Goal: Find contact information: Find contact information

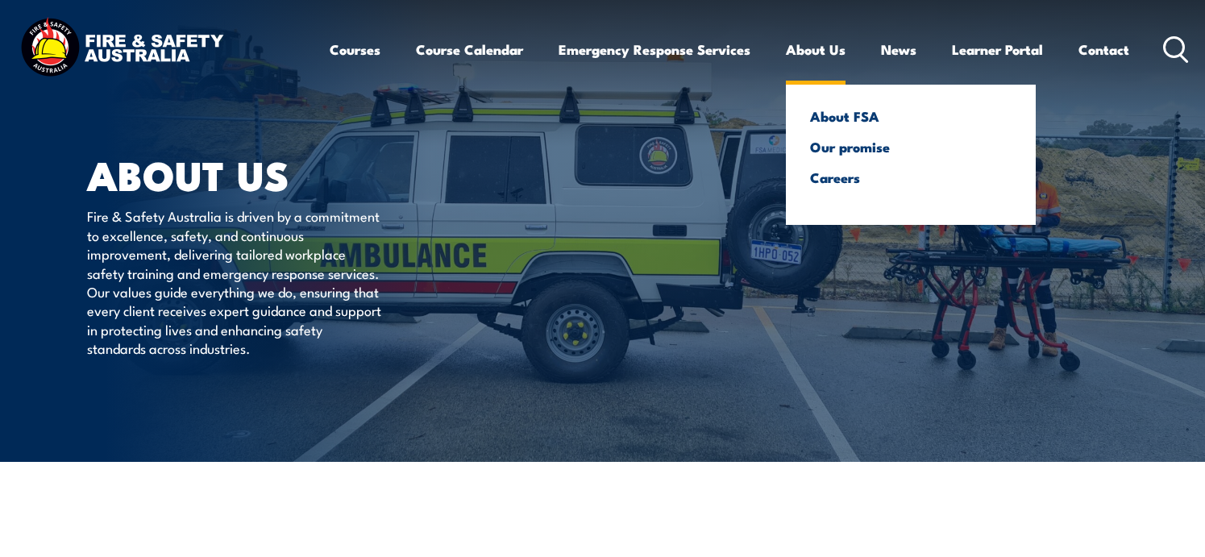
click at [833, 49] on link "About Us" at bounding box center [816, 49] width 60 height 43
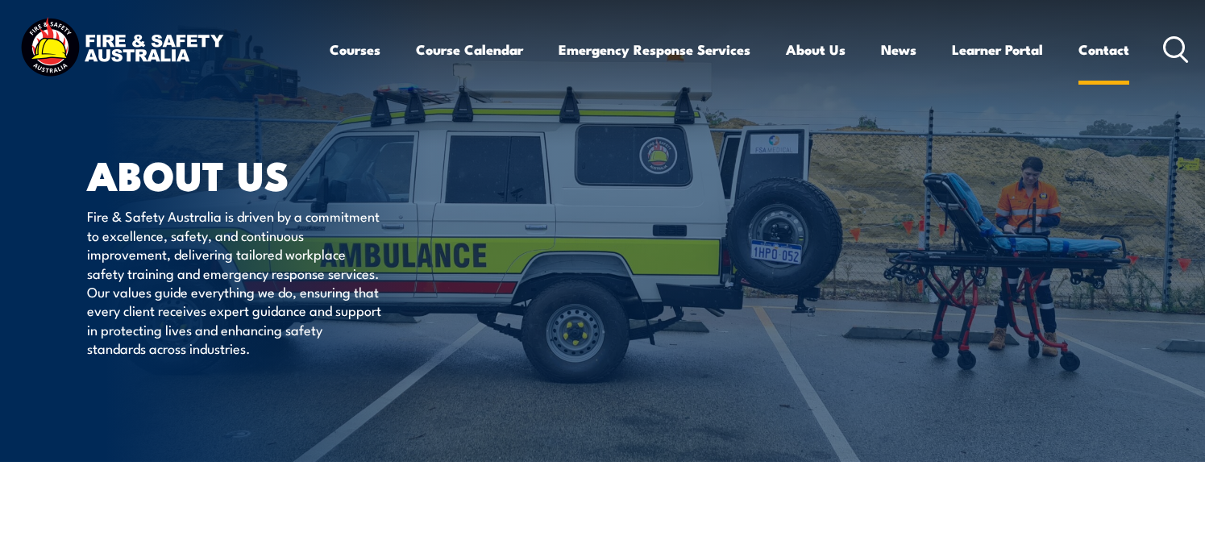
click at [1103, 49] on link "Contact" at bounding box center [1103, 49] width 51 height 43
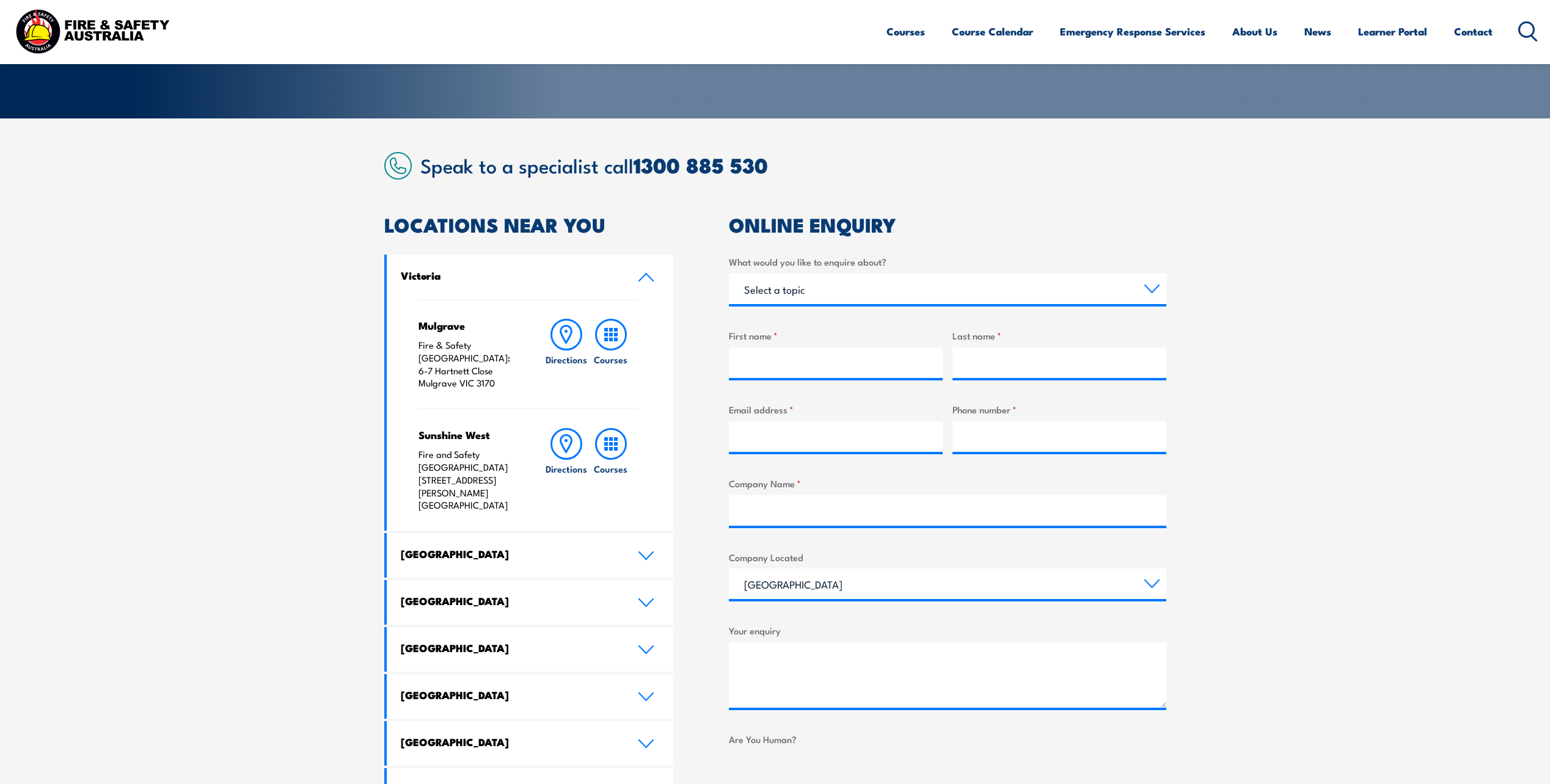
scroll to position [427, 0]
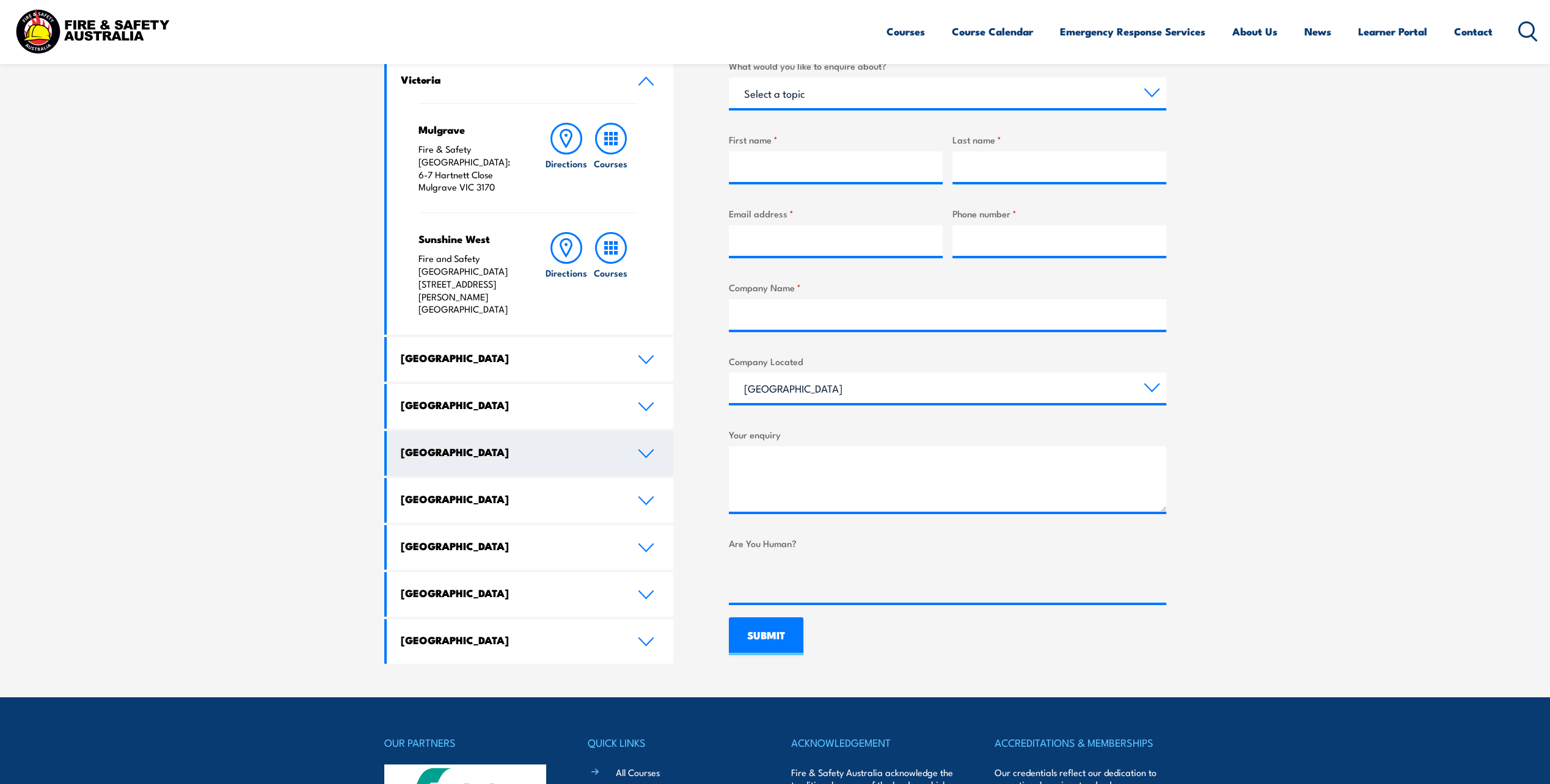
click at [524, 431] on link "[GEOGRAPHIC_DATA]" at bounding box center [530, 453] width 287 height 45
